Goal: Task Accomplishment & Management: Complete application form

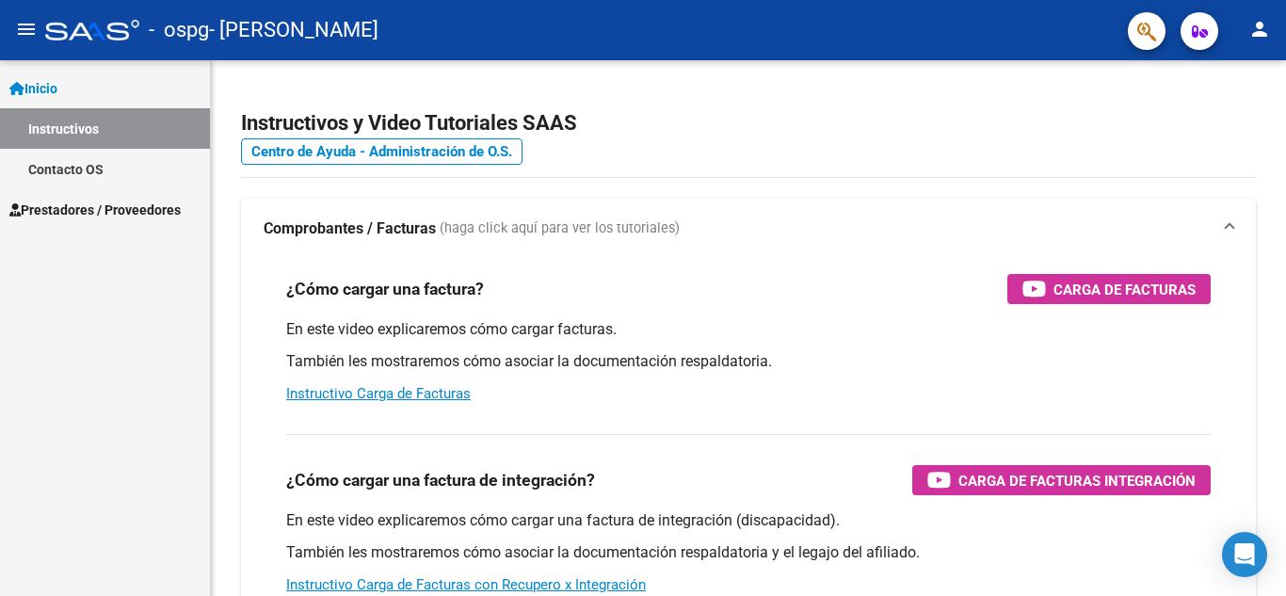
click at [114, 205] on span "Prestadores / Proveedores" at bounding box center [94, 210] width 171 height 21
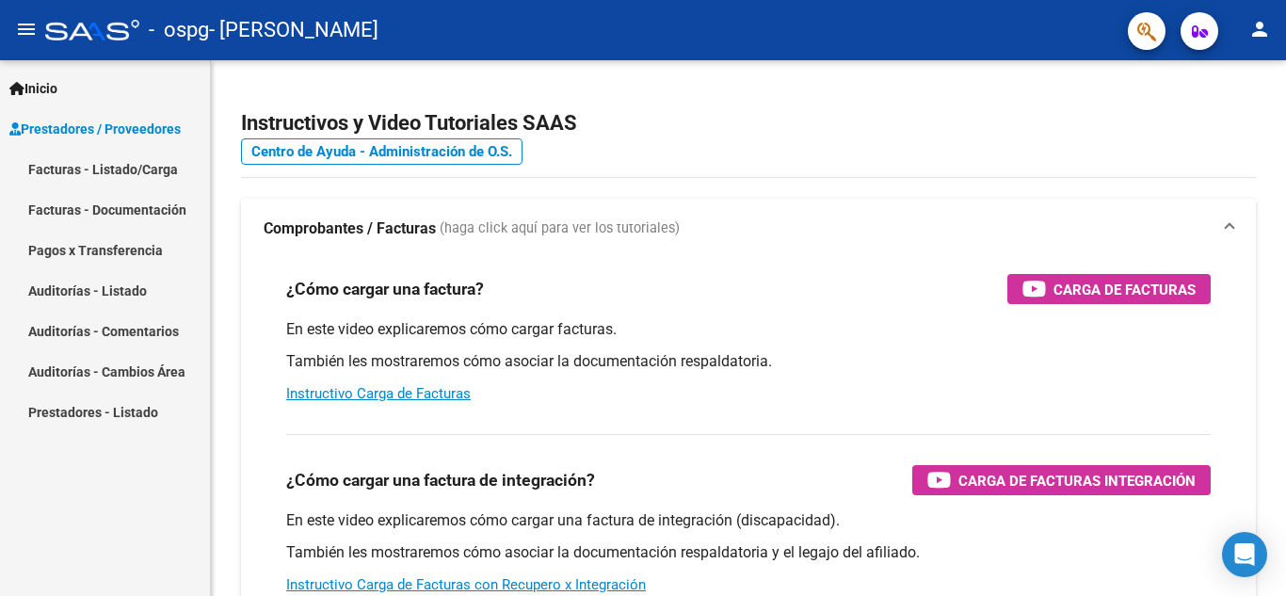
click at [116, 172] on link "Facturas - Listado/Carga" at bounding box center [105, 169] width 210 height 40
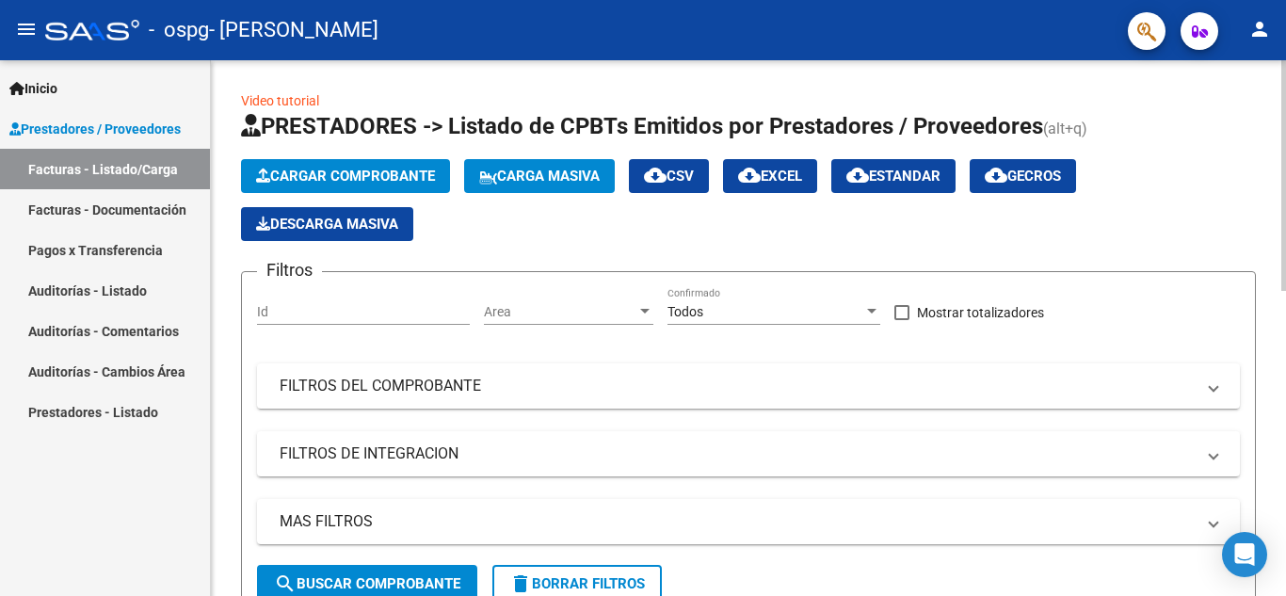
click at [361, 167] on button "Cargar Comprobante" at bounding box center [345, 176] width 209 height 34
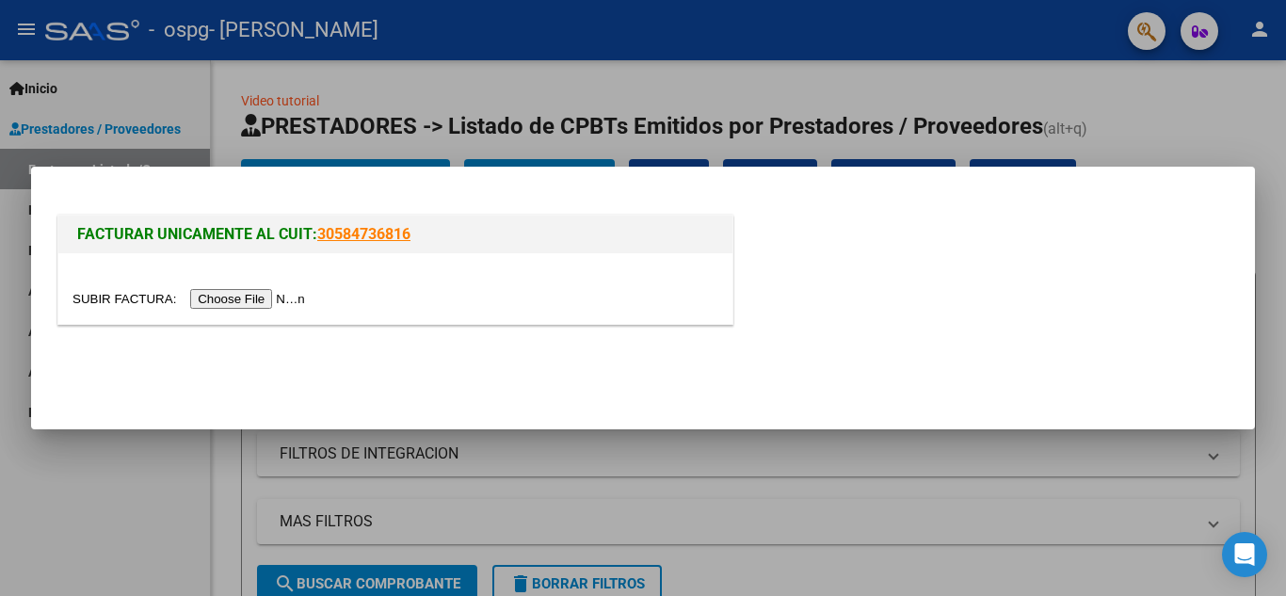
click at [264, 294] on input "file" at bounding box center [191, 299] width 238 height 20
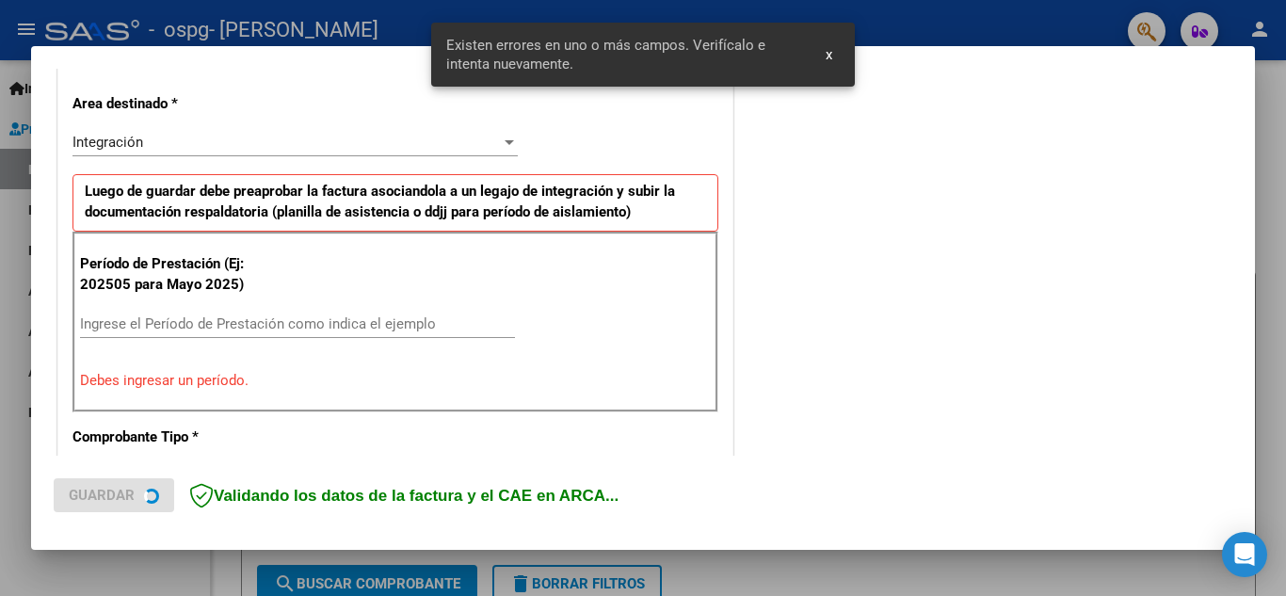
scroll to position [426, 0]
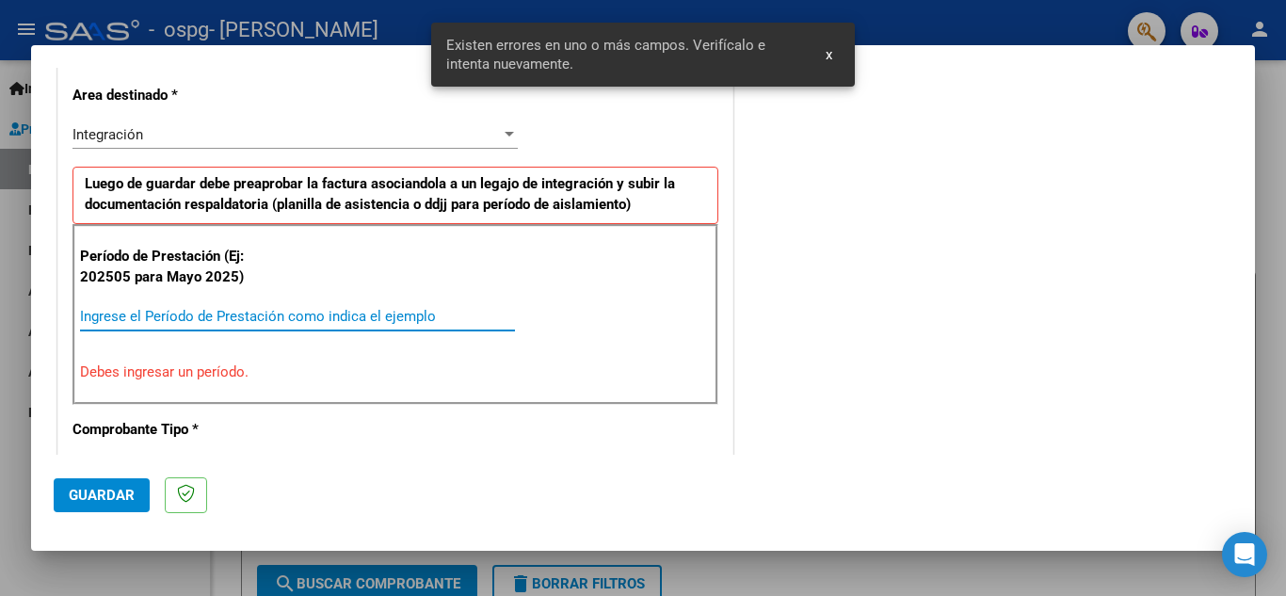
click at [283, 322] on input "Ingrese el Período de Prestación como indica el ejemplo" at bounding box center [297, 316] width 435 height 17
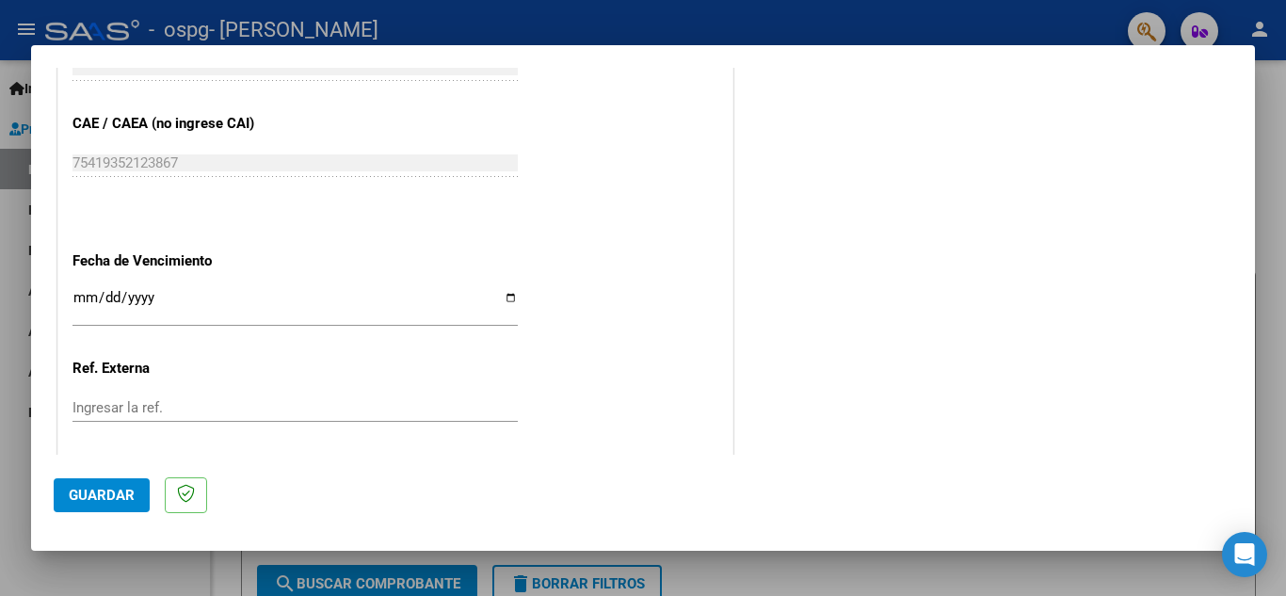
scroll to position [1179, 0]
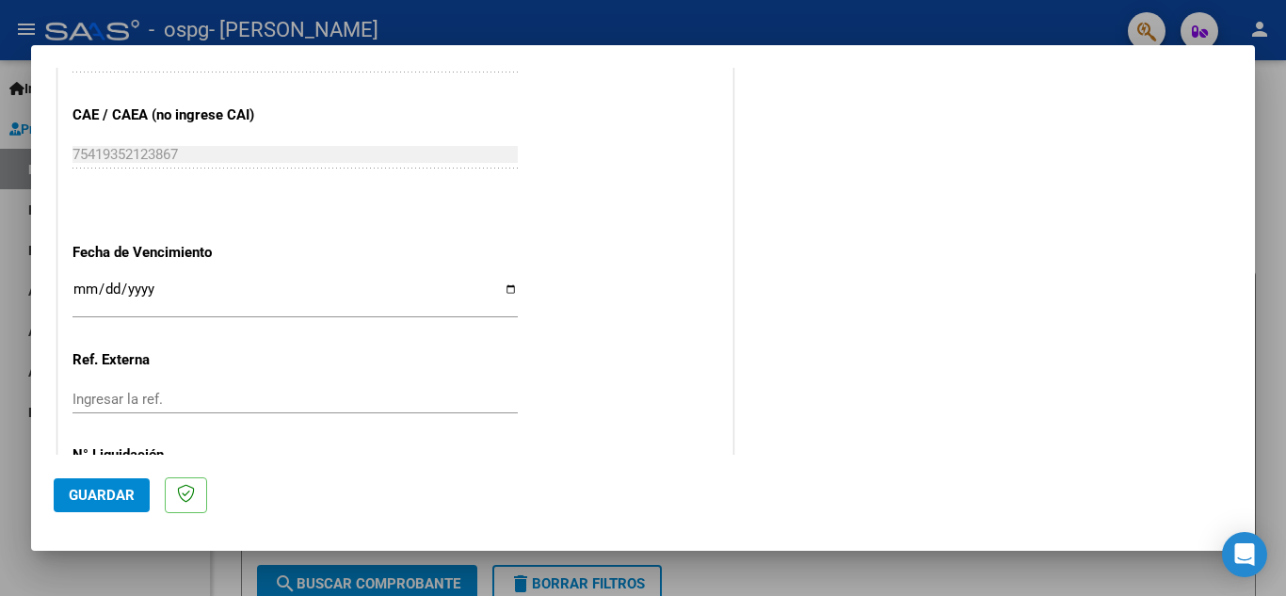
type input "202509"
click at [508, 286] on input "Ingresar la fecha" at bounding box center [294, 296] width 445 height 30
type input "[DATE]"
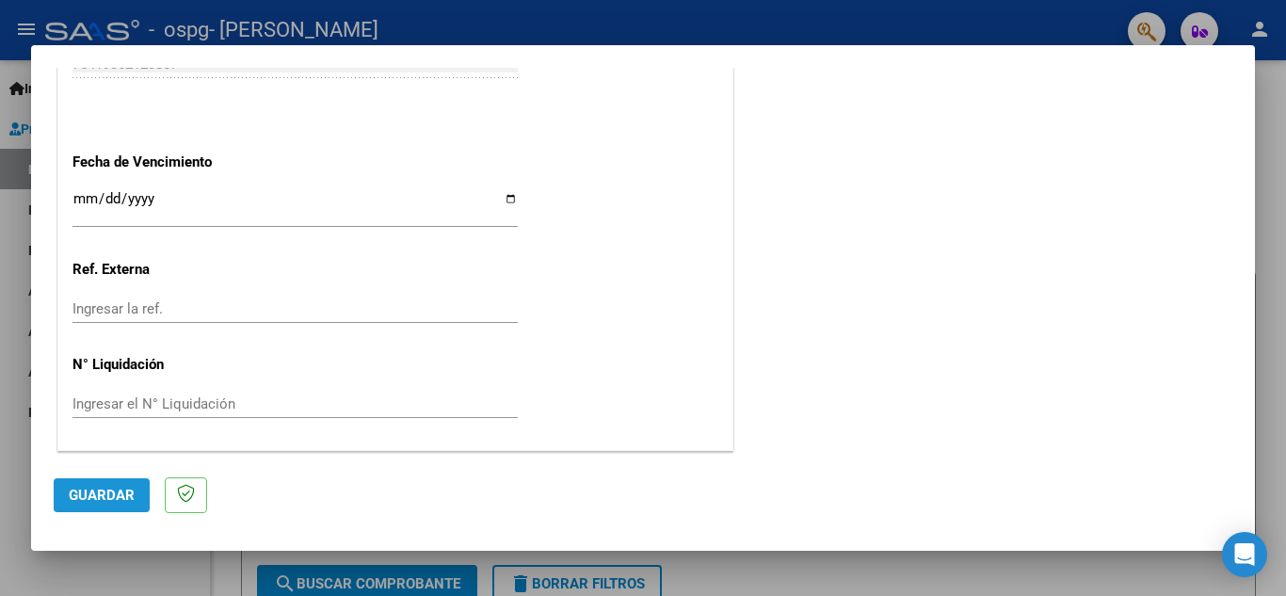
click at [105, 493] on span "Guardar" at bounding box center [102, 495] width 66 height 17
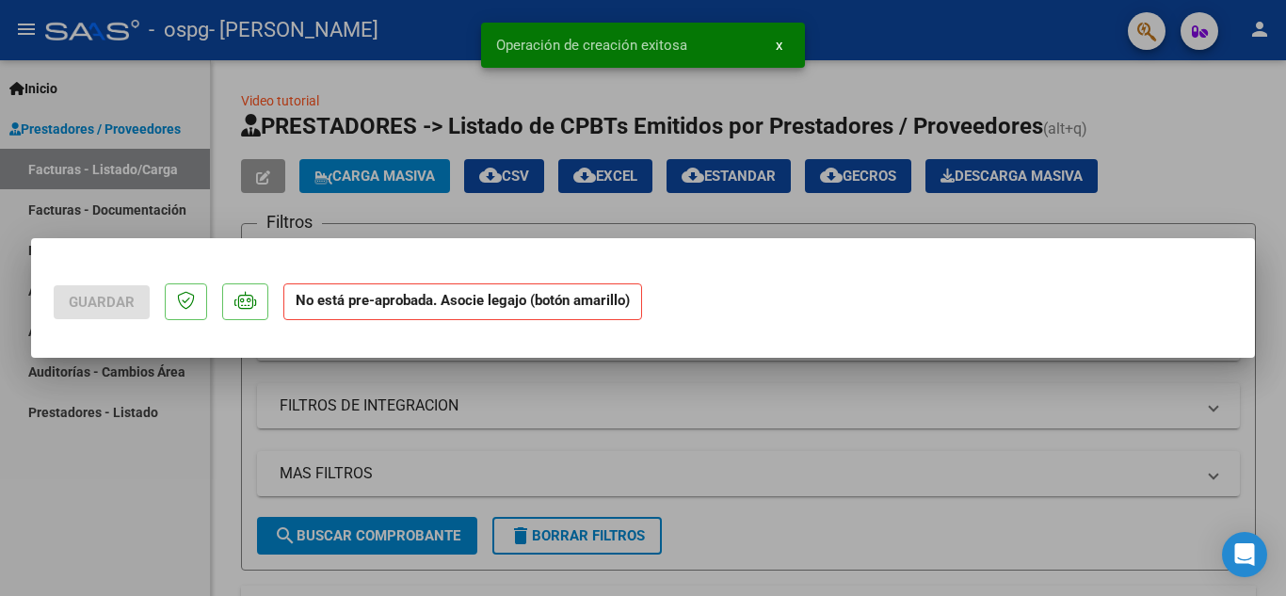
scroll to position [0, 0]
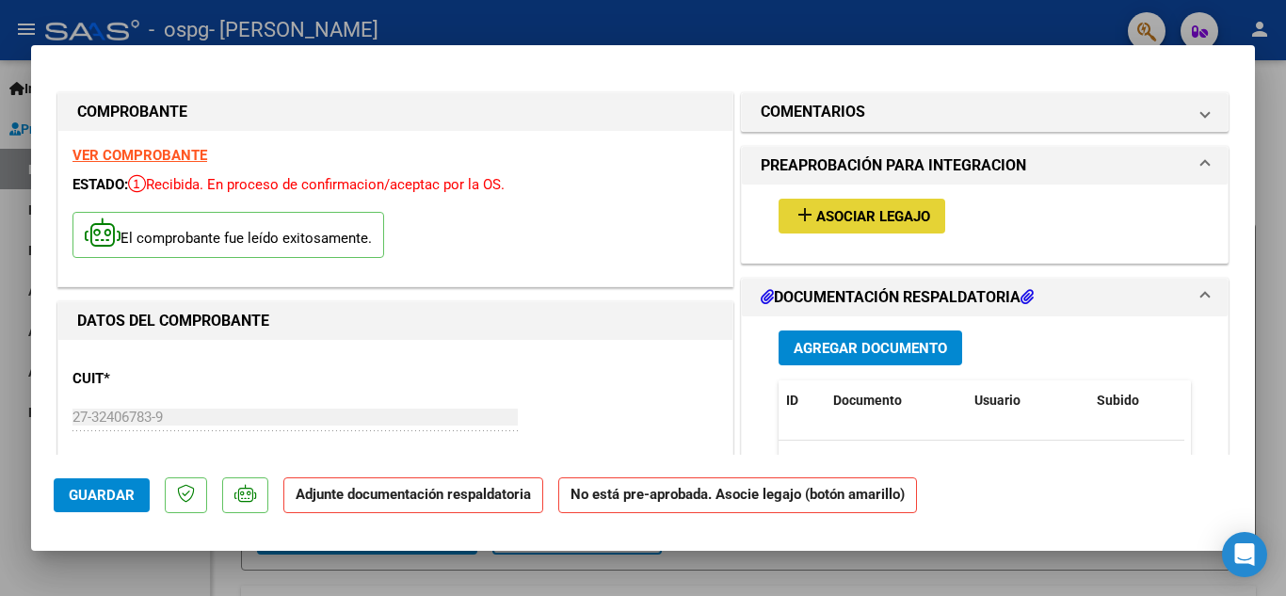
click at [823, 213] on span "Asociar Legajo" at bounding box center [873, 216] width 114 height 17
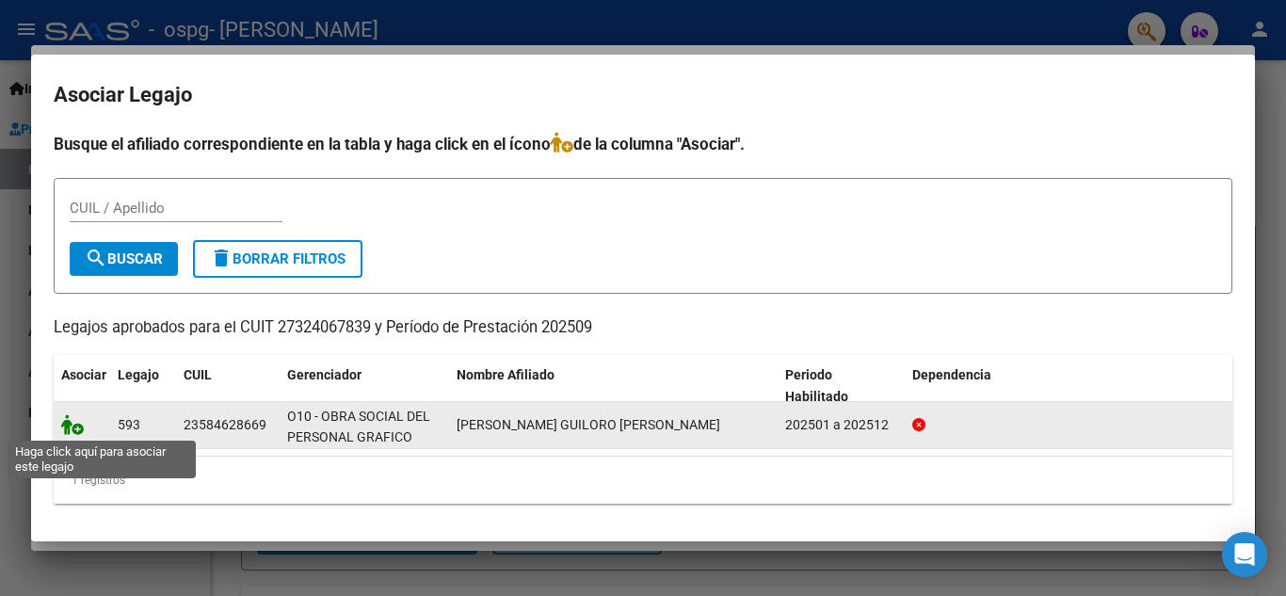
click at [72, 428] on icon at bounding box center [72, 424] width 23 height 21
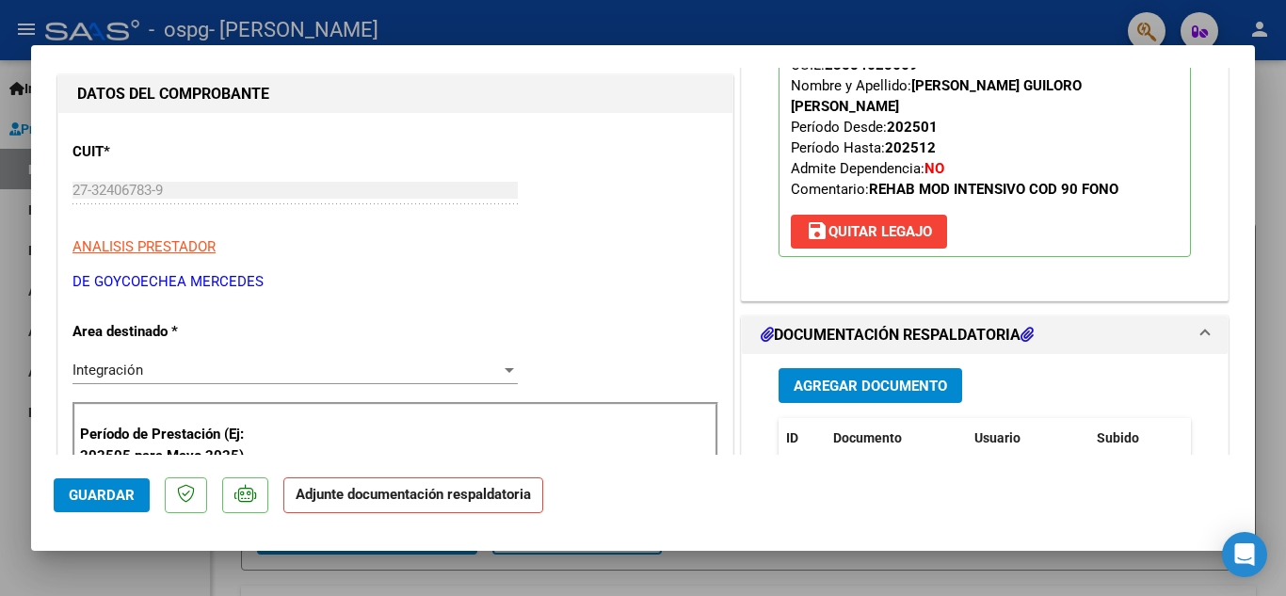
scroll to position [282, 0]
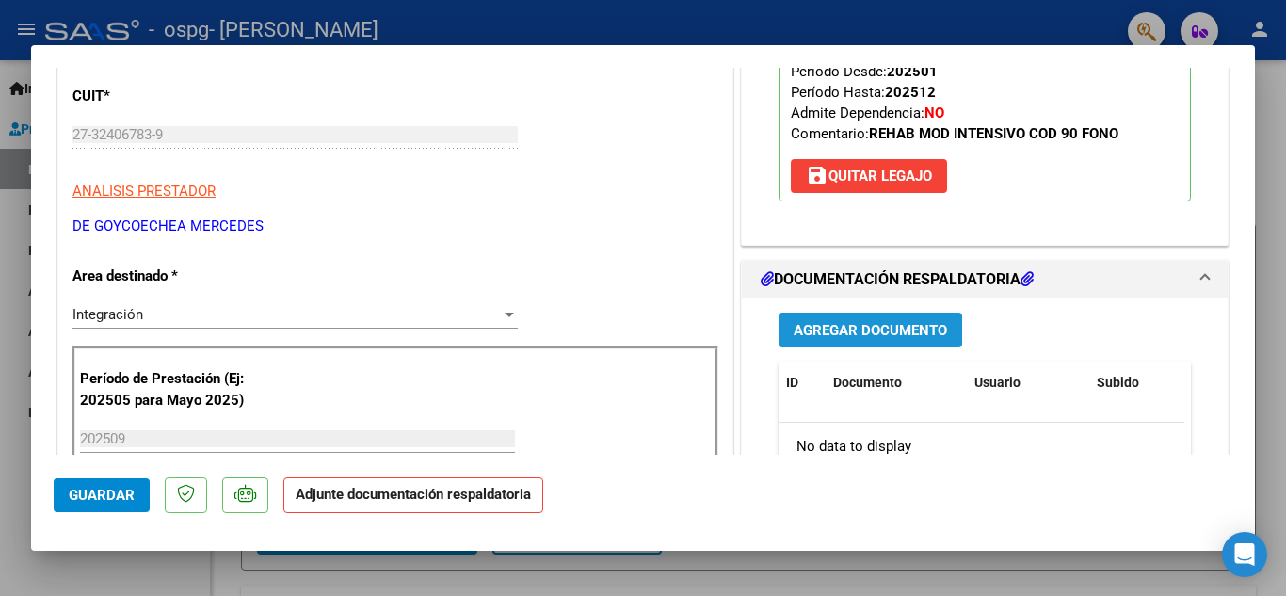
click at [850, 322] on span "Agregar Documento" at bounding box center [869, 330] width 153 height 17
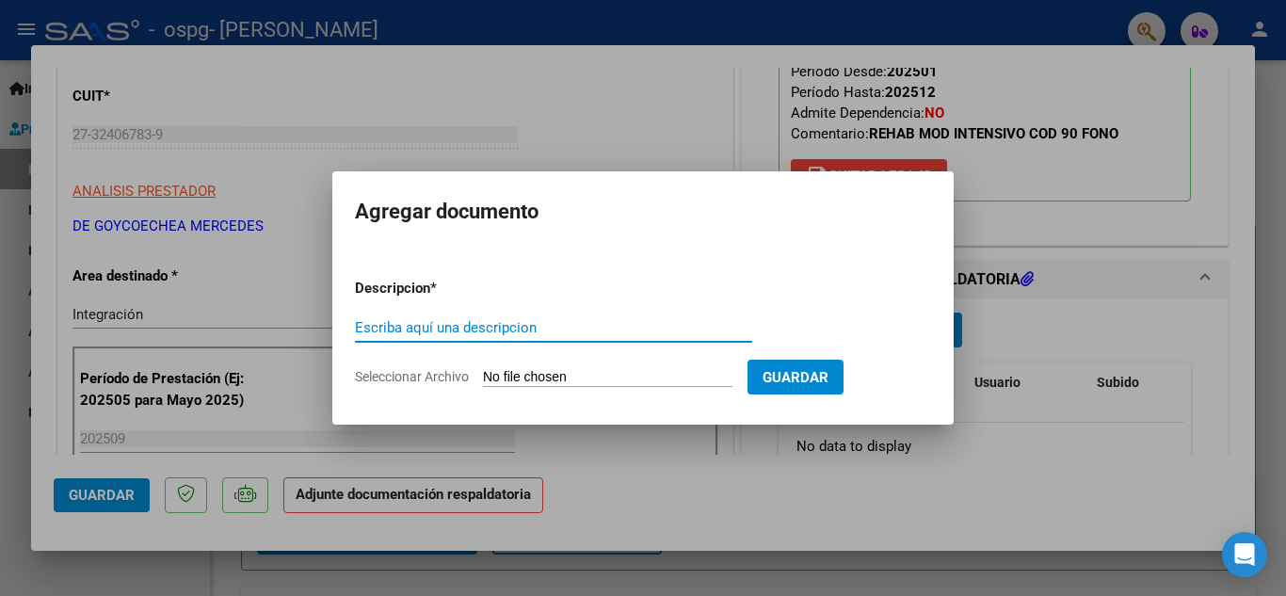
click at [677, 334] on input "Escriba aquí una descripcion" at bounding box center [553, 327] width 397 height 17
type input "planilla asistencia"
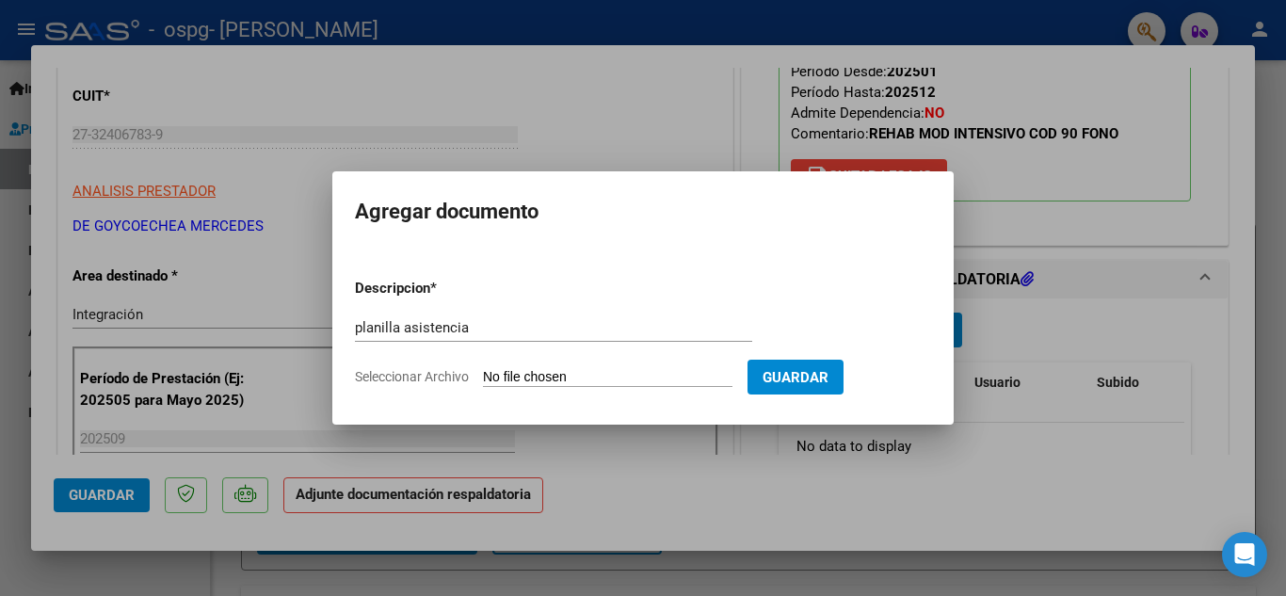
click at [689, 382] on input "Seleccionar Archivo" at bounding box center [607, 378] width 249 height 18
type input "C:\fakepath\[PERSON_NAME] SEPTIEMBRE.pdf"
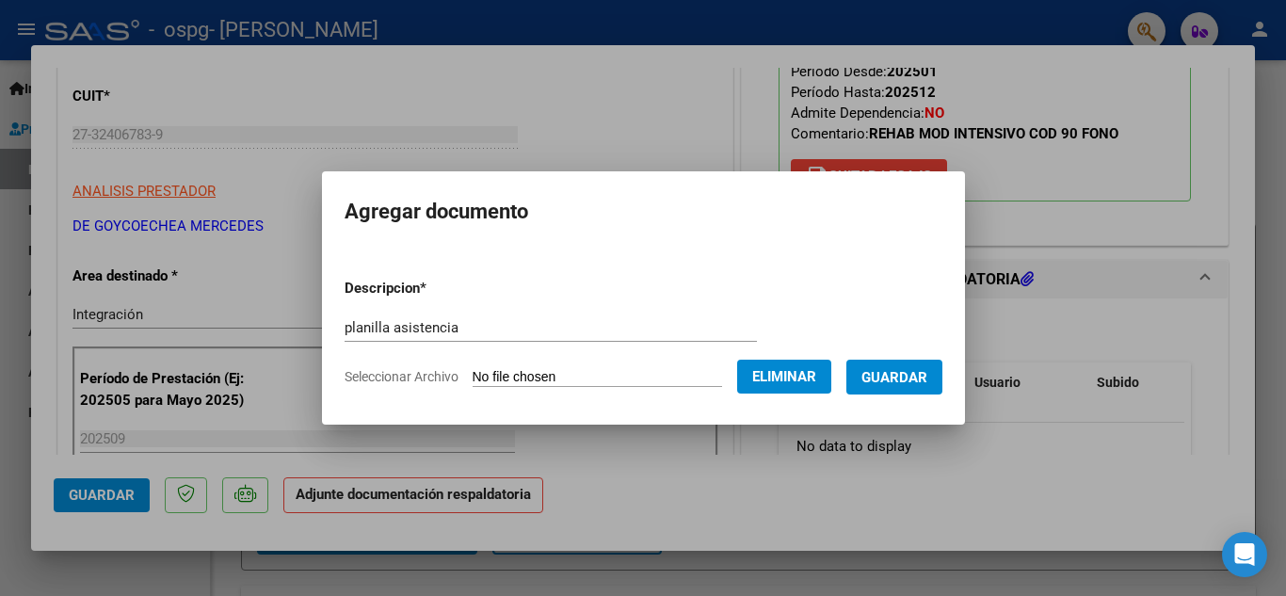
click at [916, 372] on span "Guardar" at bounding box center [894, 377] width 66 height 17
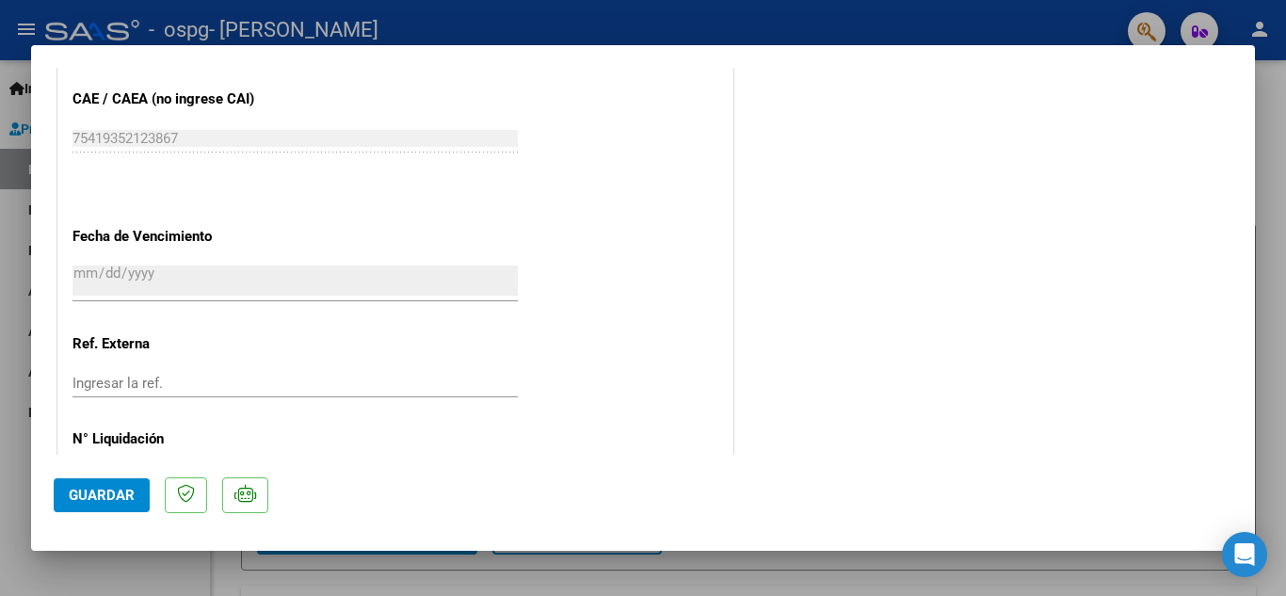
scroll to position [1298, 0]
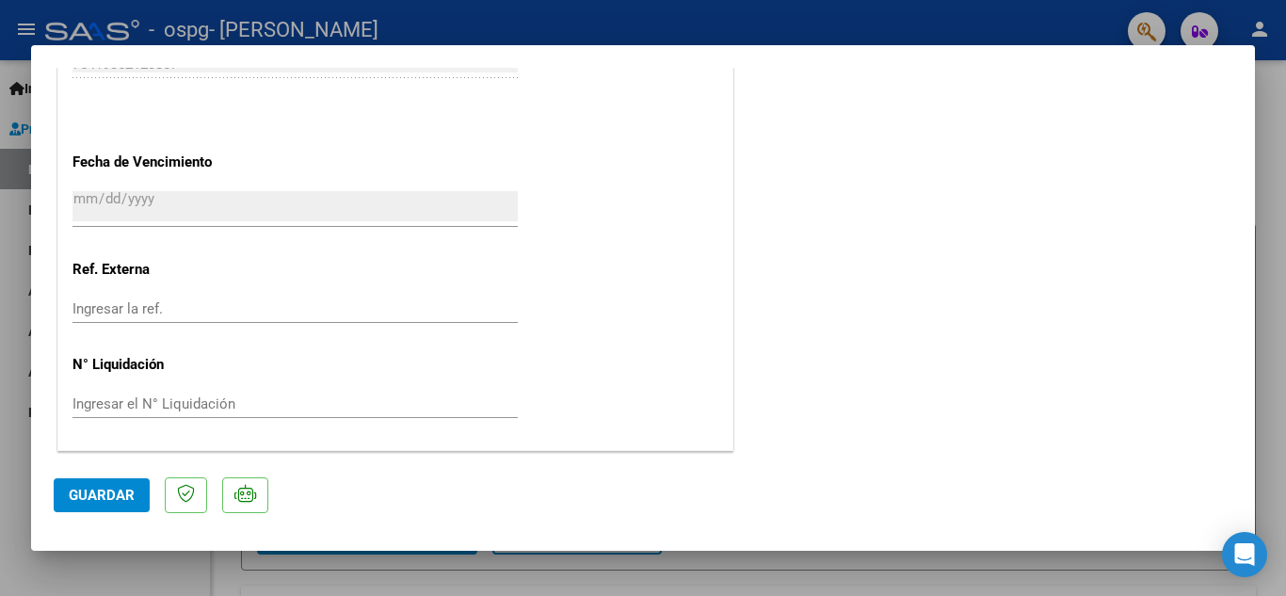
click at [96, 495] on span "Guardar" at bounding box center [102, 495] width 66 height 17
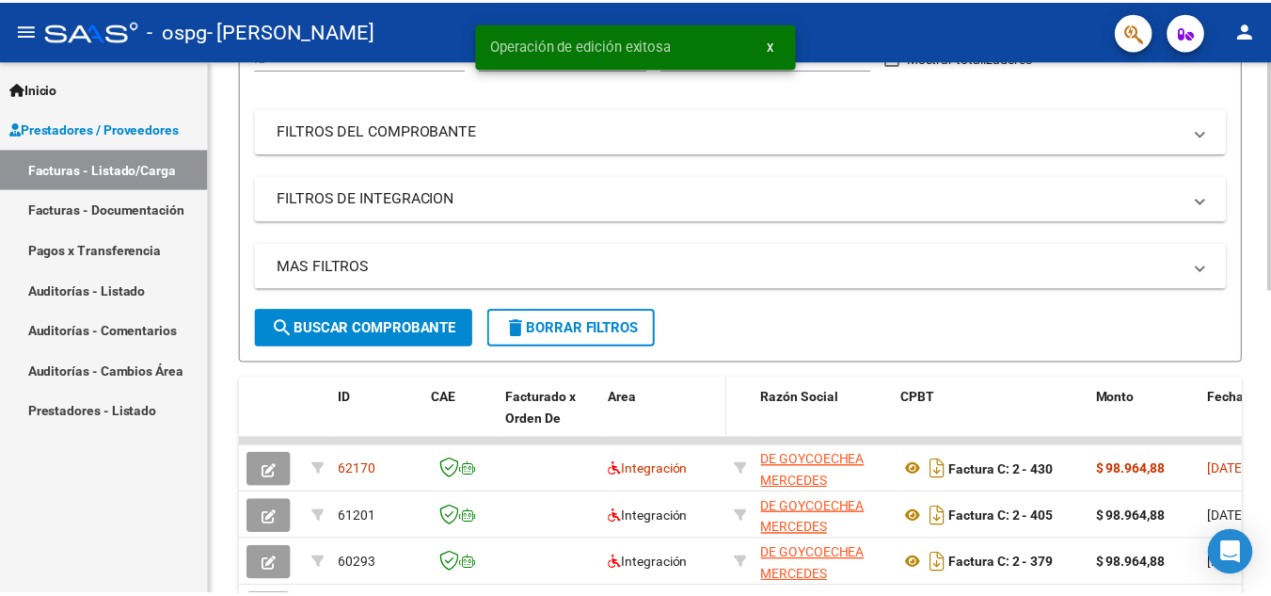
scroll to position [282, 0]
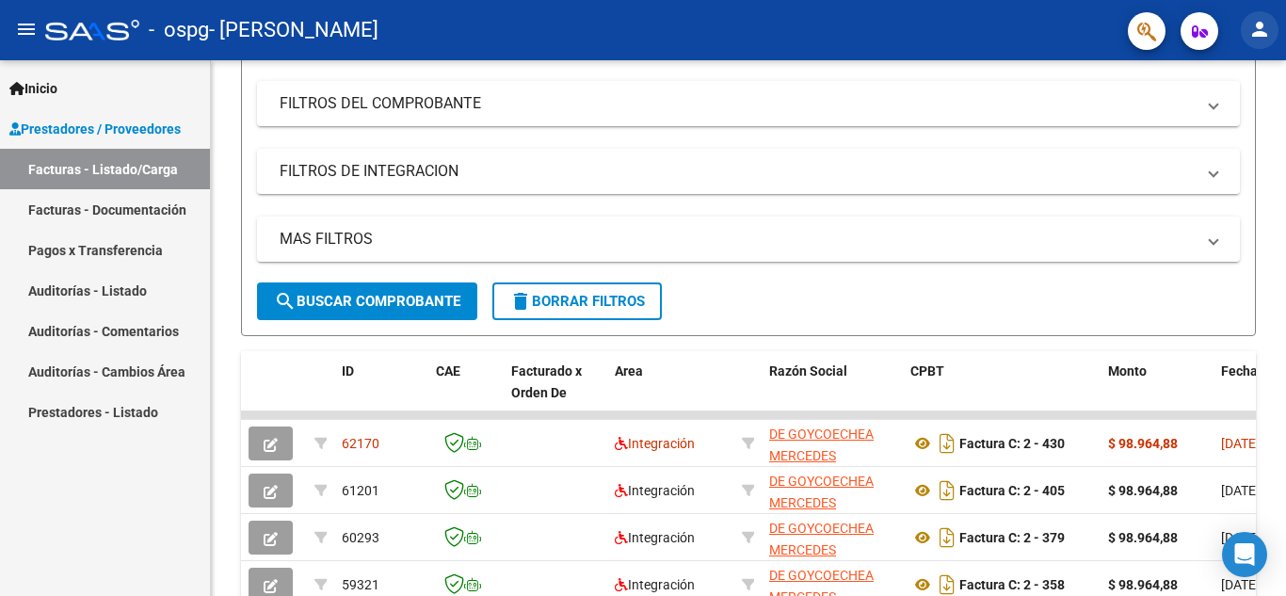
click at [1264, 28] on mat-icon "person" at bounding box center [1259, 29] width 23 height 23
click at [1209, 126] on button "exit_to_app Salir" at bounding box center [1220, 124] width 115 height 45
